Goal: Navigation & Orientation: Understand site structure

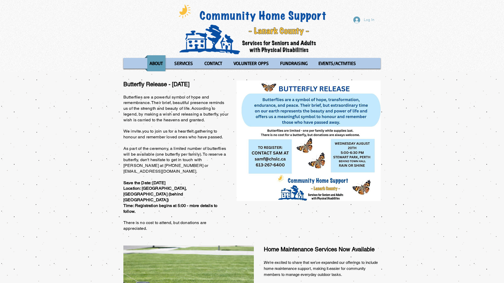
click at [0, 0] on div "Log In ABOUT OUR STORIES Diner's Club Stories MOW Stories Lois's Journey Ryan's…" at bounding box center [252, 36] width 504 height 72
